Goal: Information Seeking & Learning: Get advice/opinions

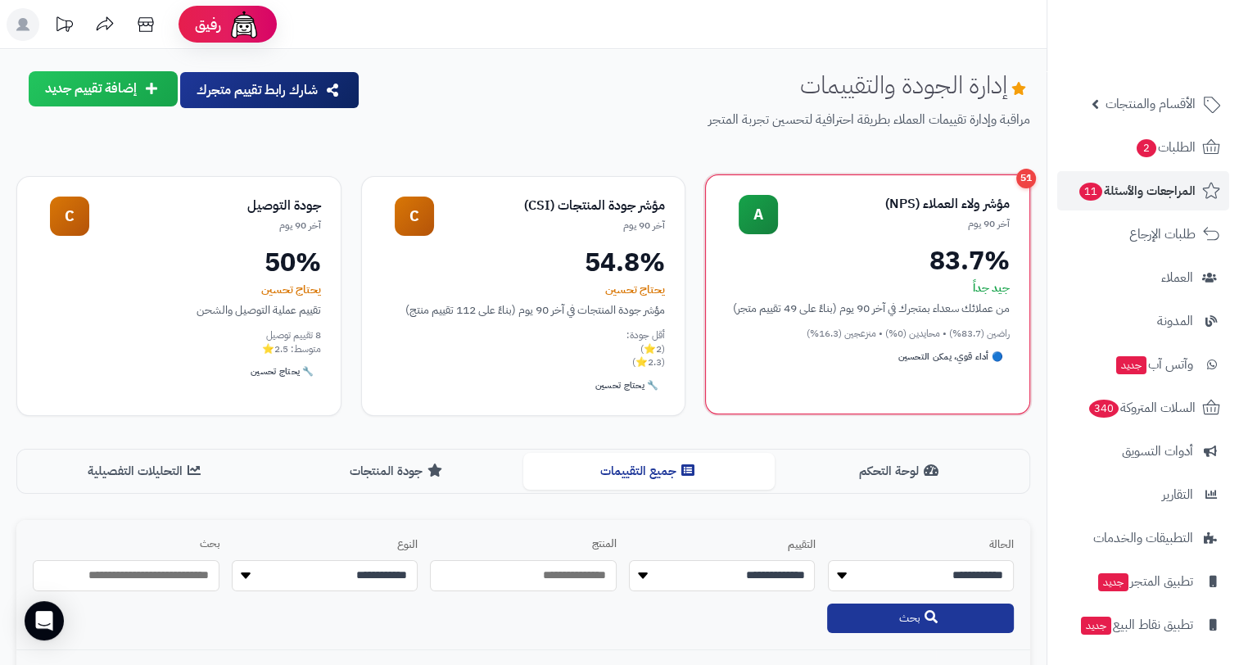
click at [934, 256] on div "83.7%" at bounding box center [868, 260] width 284 height 26
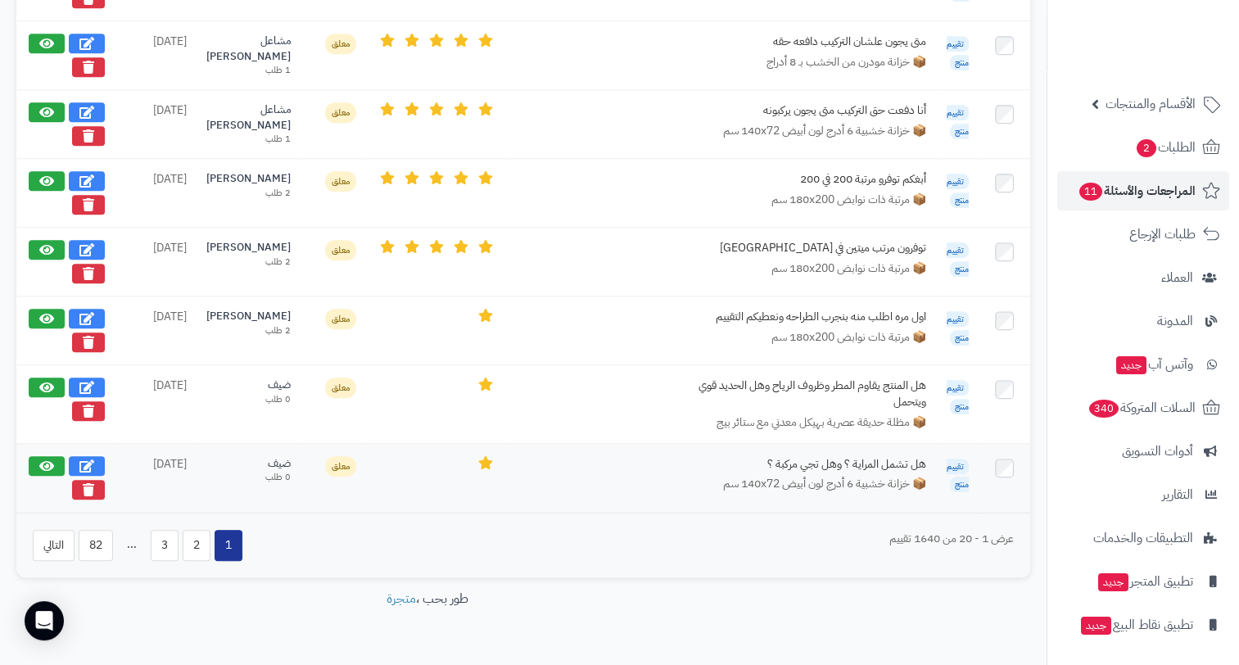
scroll to position [1650, 0]
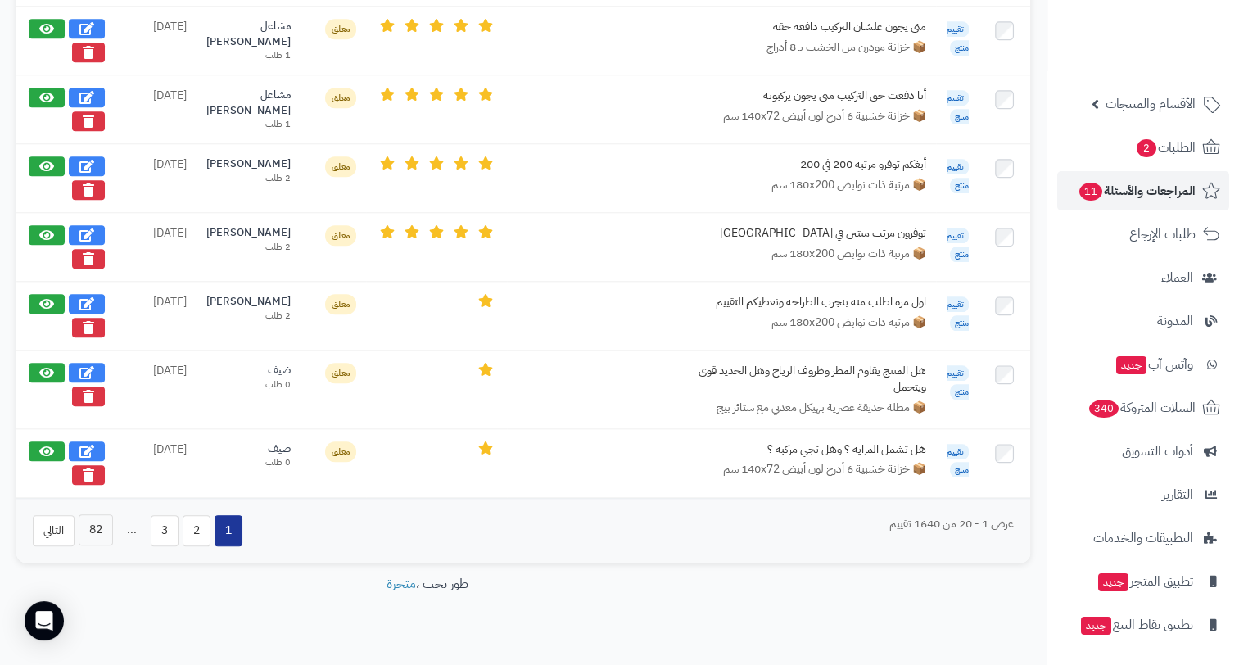
click at [89, 514] on button "82" at bounding box center [96, 529] width 34 height 31
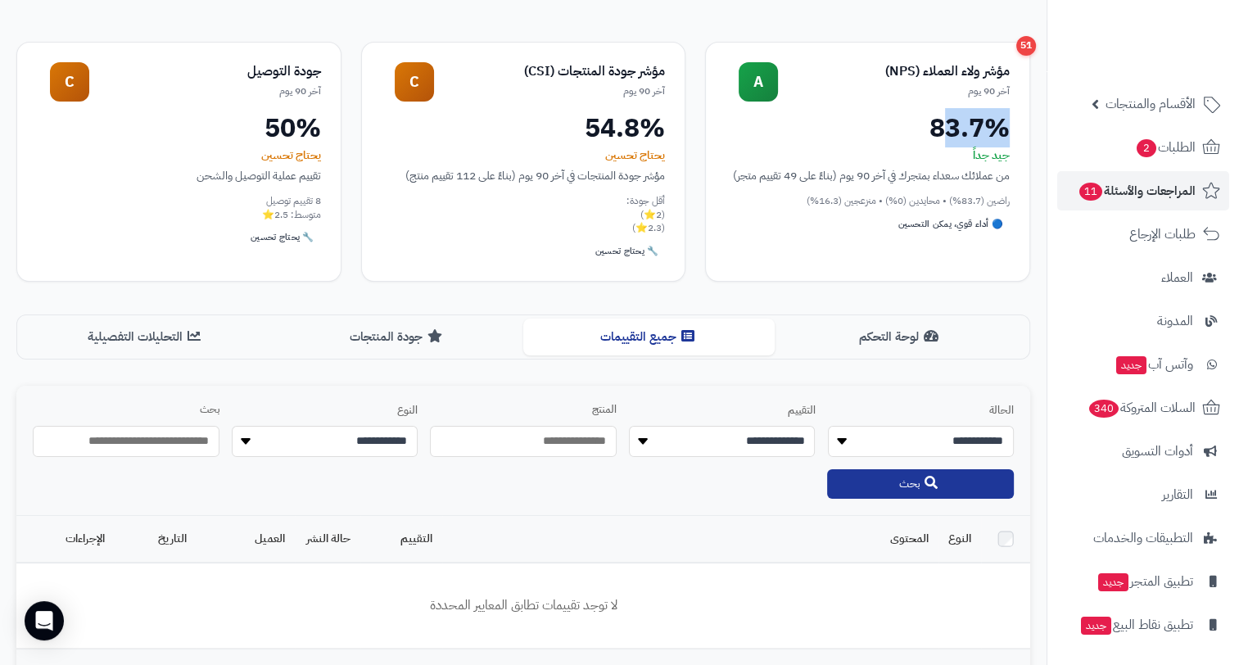
scroll to position [307, 0]
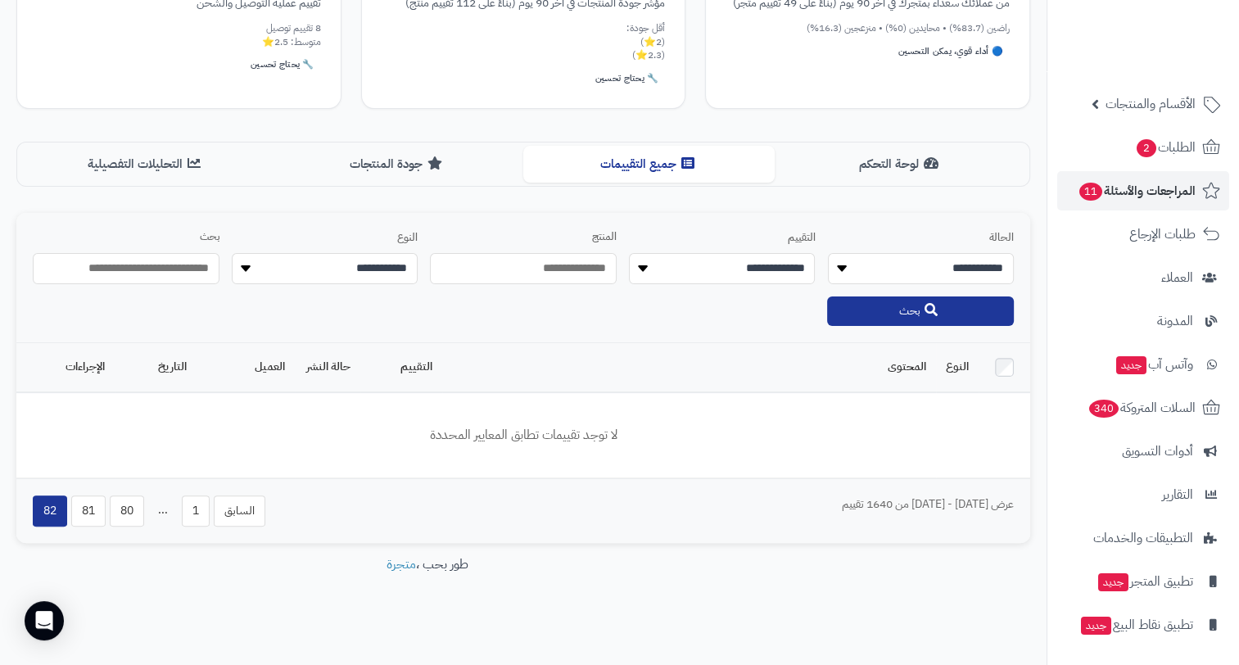
click at [161, 513] on span "..." at bounding box center [162, 510] width 29 height 31
click at [138, 511] on button "80" at bounding box center [127, 510] width 34 height 31
click at [256, 513] on button "78" at bounding box center [250, 510] width 34 height 31
click at [278, 517] on button "77" at bounding box center [283, 510] width 34 height 31
click at [289, 514] on button "76" at bounding box center [283, 510] width 34 height 31
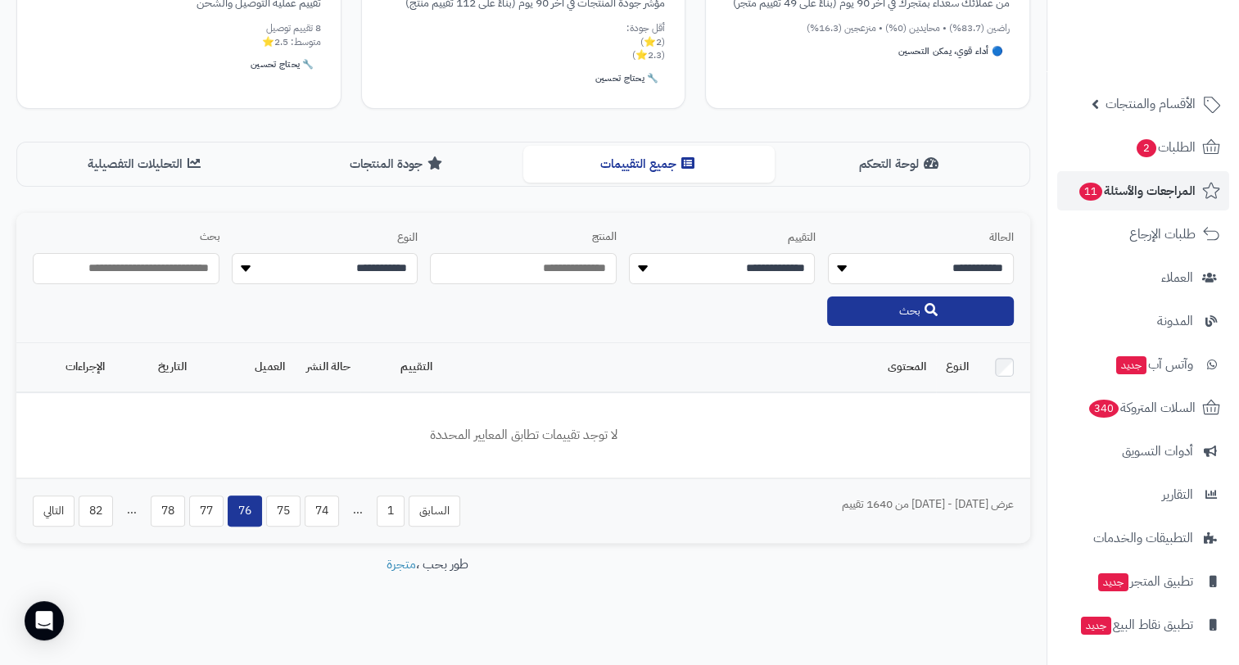
click at [319, 514] on button "74" at bounding box center [322, 510] width 34 height 31
click at [328, 514] on button "72" at bounding box center [322, 510] width 34 height 31
click at [328, 514] on button "70" at bounding box center [322, 510] width 34 height 31
drag, startPoint x: 314, startPoint y: 514, endPoint x: 327, endPoint y: 514, distance: 12.3
click at [327, 514] on button "68" at bounding box center [322, 510] width 34 height 31
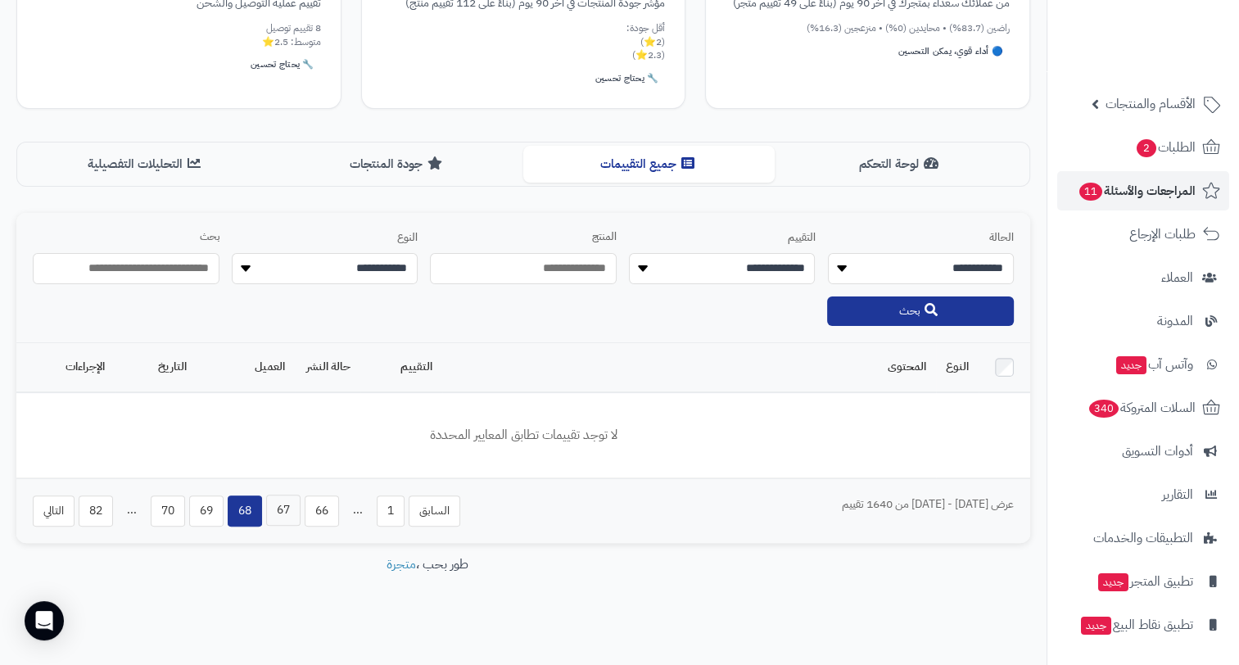
click at [296, 501] on button "67" at bounding box center [283, 510] width 34 height 31
click at [282, 504] on button "66" at bounding box center [283, 510] width 34 height 31
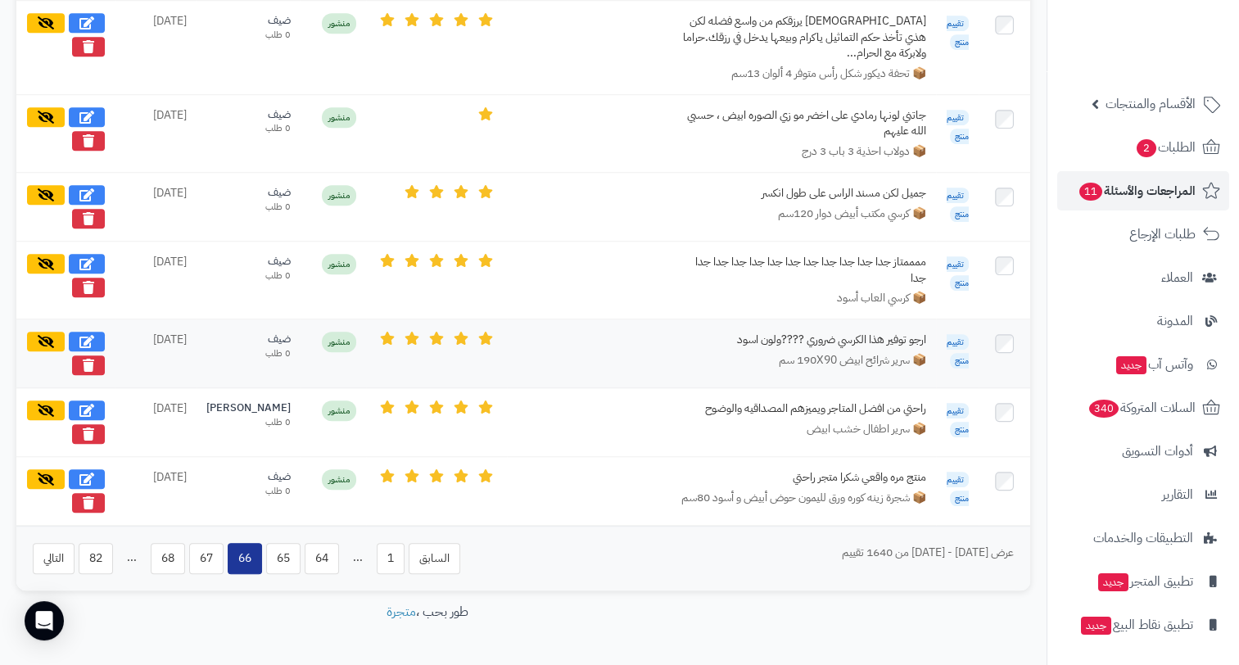
scroll to position [953, 0]
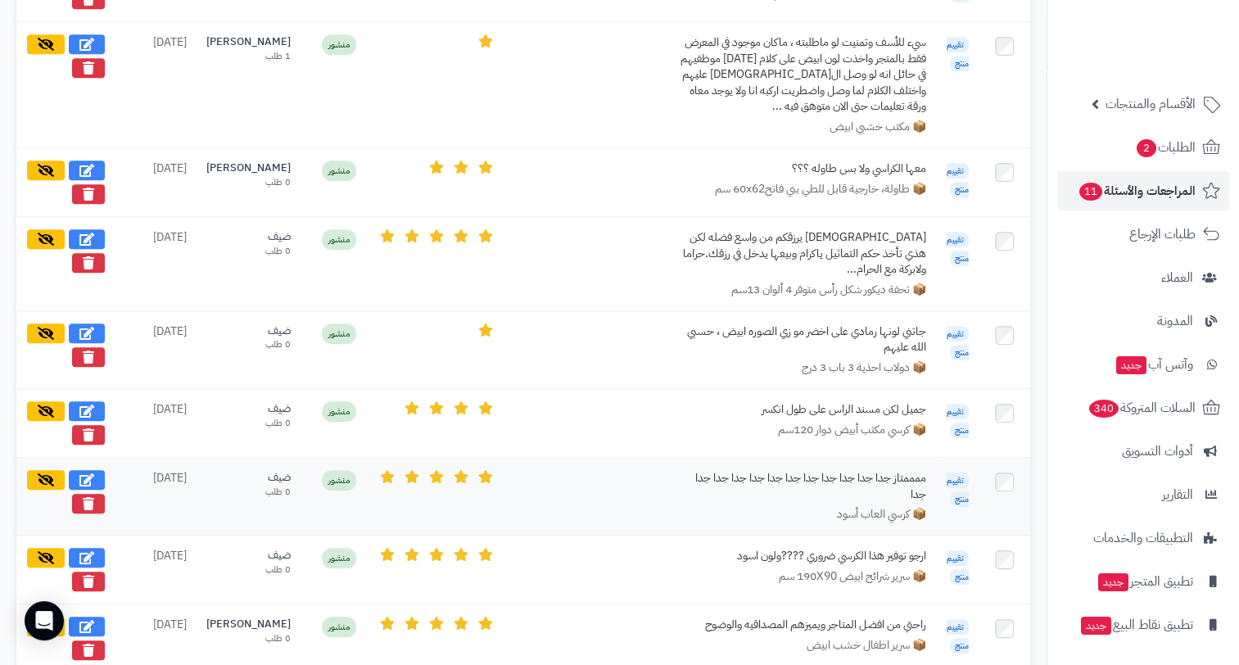
click at [763, 470] on div "ممممتاز جدا جدا جدا جدا جدا جدا جدا جدا جدا جدا جدا جدا" at bounding box center [804, 486] width 246 height 32
drag, startPoint x: 763, startPoint y: 459, endPoint x: 866, endPoint y: 506, distance: 112.5
click at [866, 506] on td "ممممتاز جدا جدا جدا جدا جدا جدا جدا جدا جدا جدا جدا جدا 📦 كرسي العاب أسود" at bounding box center [721, 496] width 429 height 78
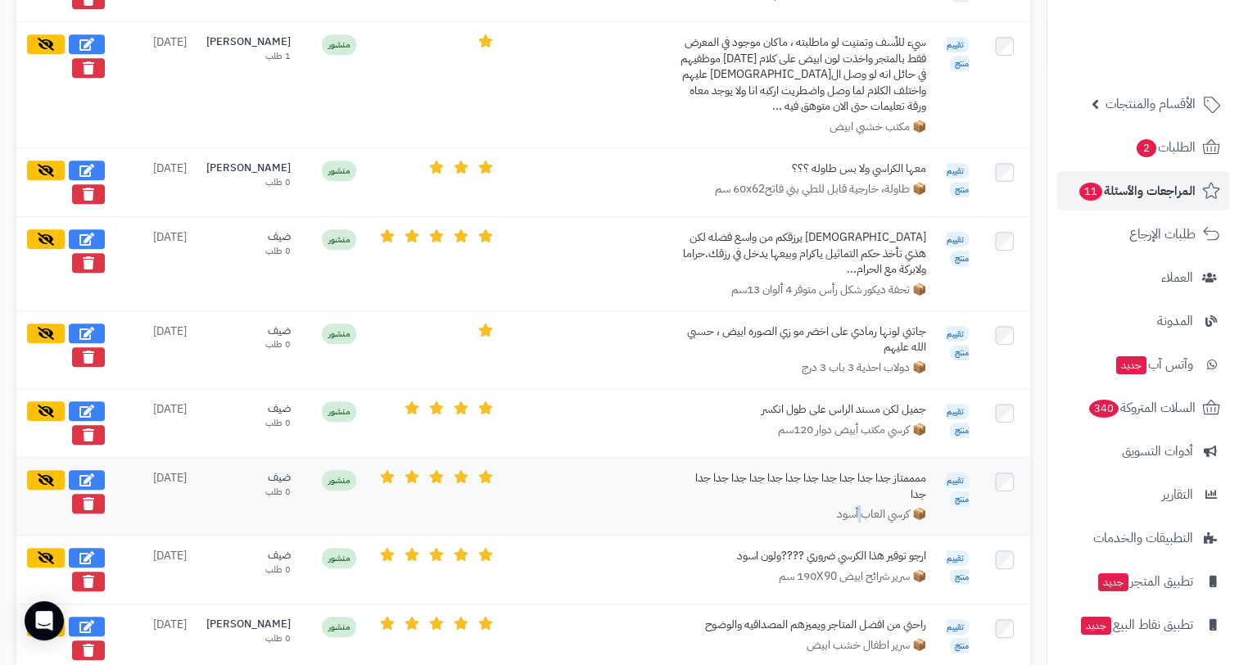
click at [866, 506] on td "ممممتاز جدا جدا جدا جدا جدا جدا جدا جدا جدا جدا جدا جدا 📦 كرسي العاب أسود" at bounding box center [721, 496] width 429 height 78
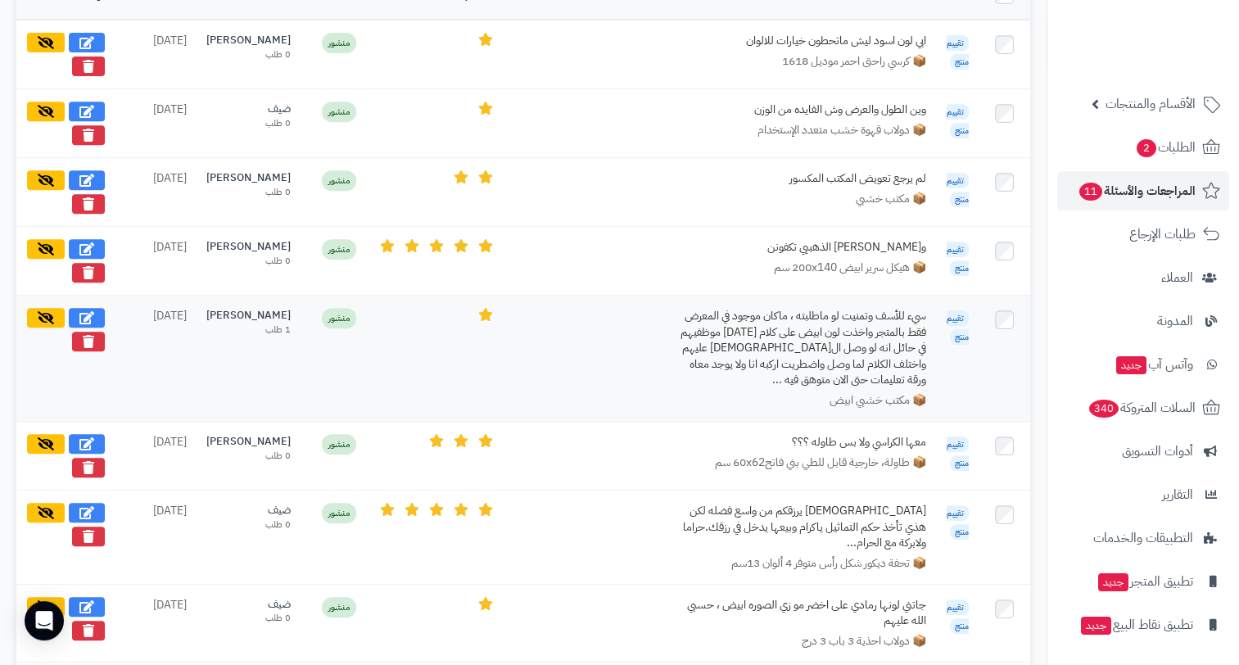
scroll to position [708, 0]
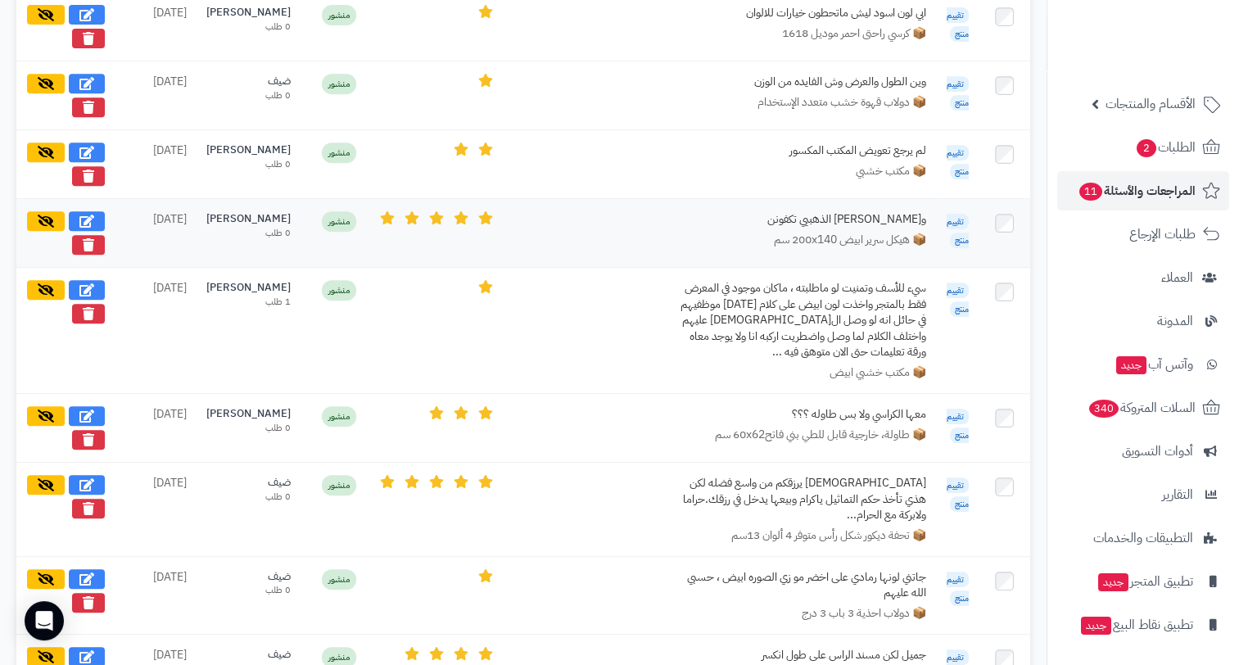
click at [901, 254] on td "و[PERSON_NAME] الذهبيي تكفونن 📦 هيكل سرير ابيض 200x140 سم‏" at bounding box center [721, 233] width 429 height 69
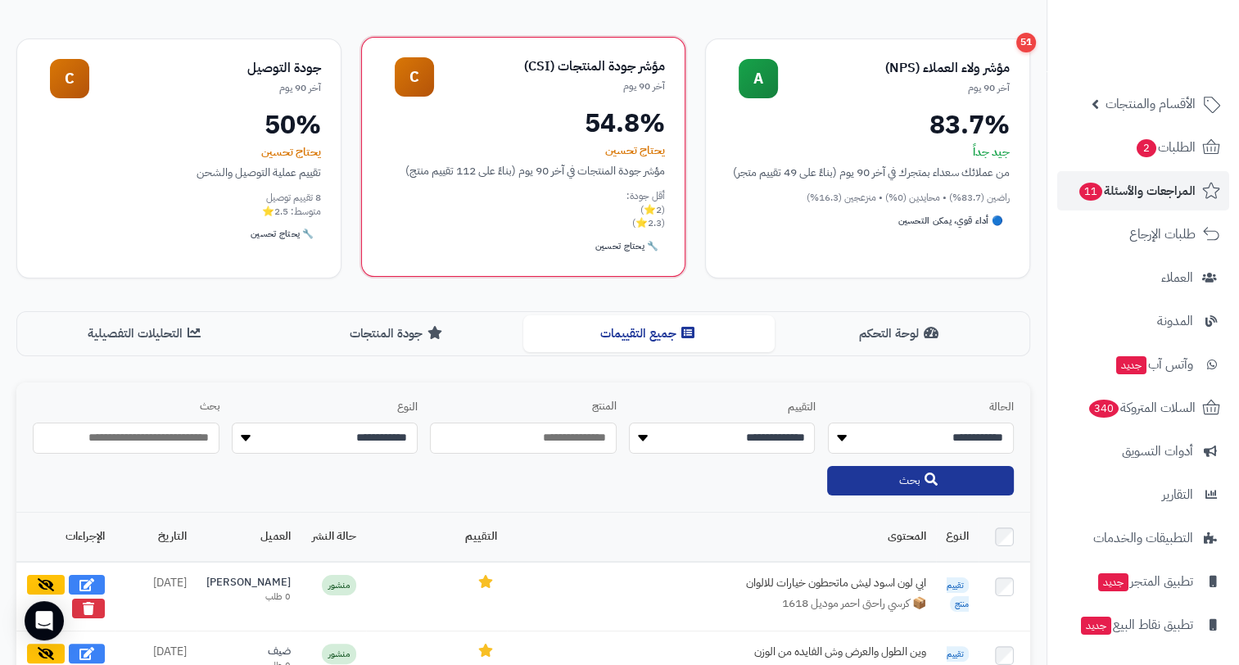
scroll to position [134, 0]
